Goal: Find specific page/section: Find specific page/section

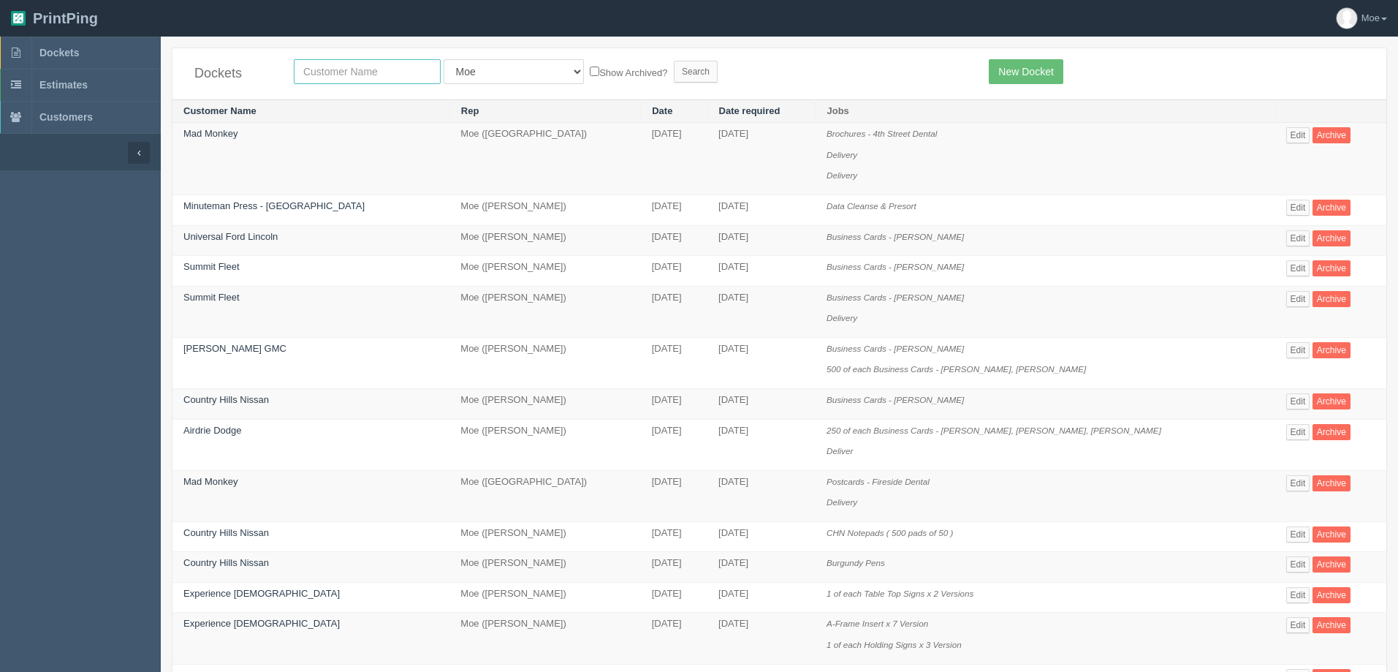
click at [327, 69] on input "text" at bounding box center [367, 71] width 147 height 25
type input "experience"
click at [674, 70] on input "Search" at bounding box center [696, 72] width 44 height 22
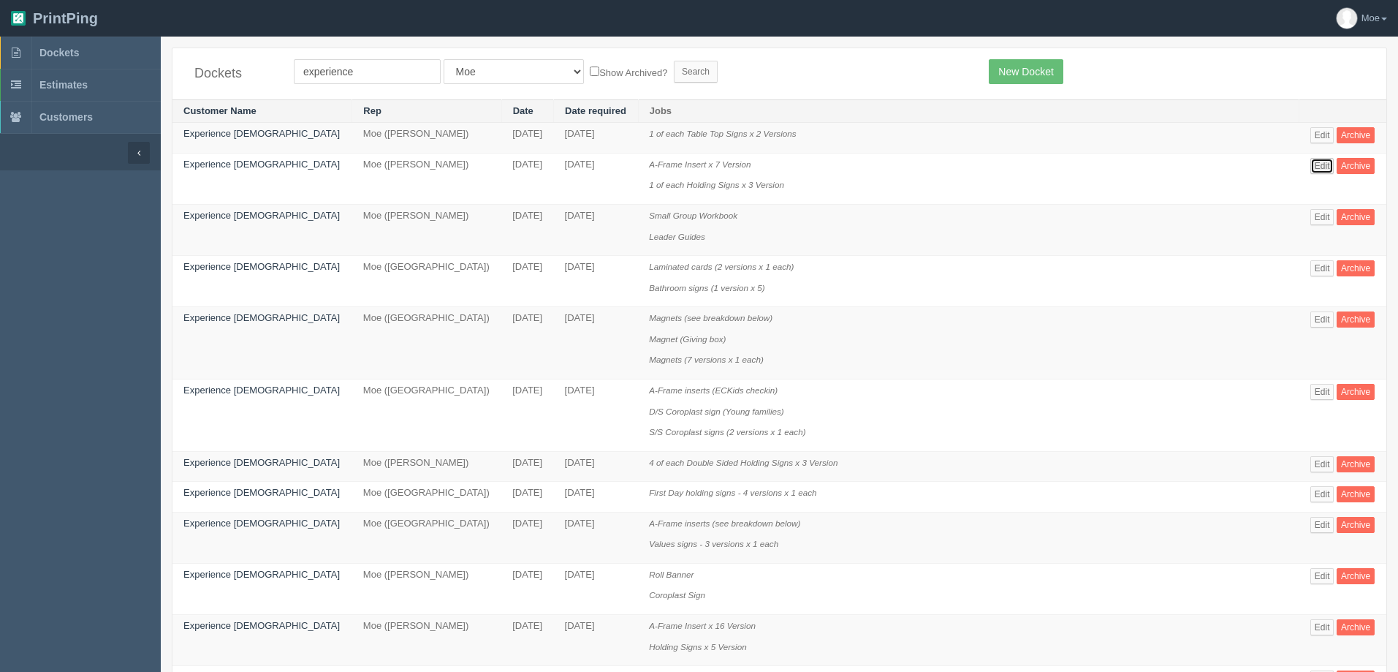
click at [1310, 166] on link "Edit" at bounding box center [1322, 166] width 24 height 16
